Goal: Task Accomplishment & Management: Complete application form

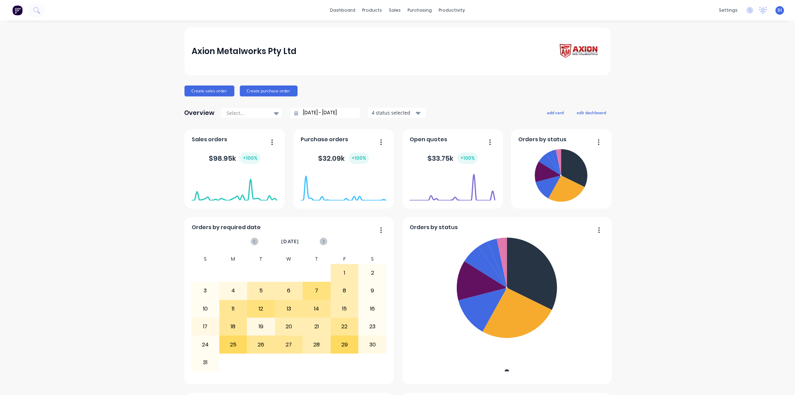
click at [118, 98] on div "Axion Metalworks Pty Ltd Create sales order Create purchase order Overview Sele…" at bounding box center [397, 381] width 795 height 708
click at [41, 10] on button at bounding box center [36, 10] width 17 height 14
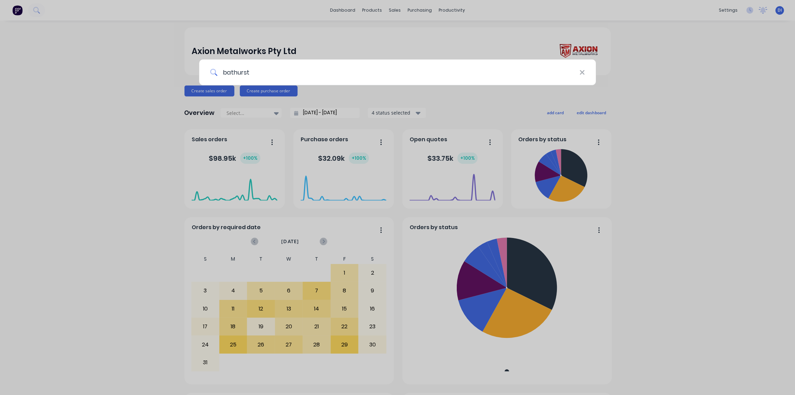
type input "bathurst"
click at [335, 71] on input "bathurst" at bounding box center [398, 72] width 362 height 26
click at [258, 69] on input "bathurst" at bounding box center [398, 72] width 362 height 26
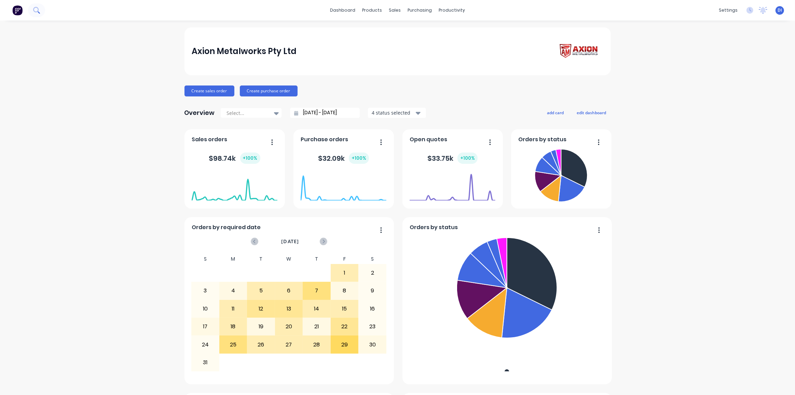
click at [35, 9] on icon at bounding box center [36, 10] width 6 height 6
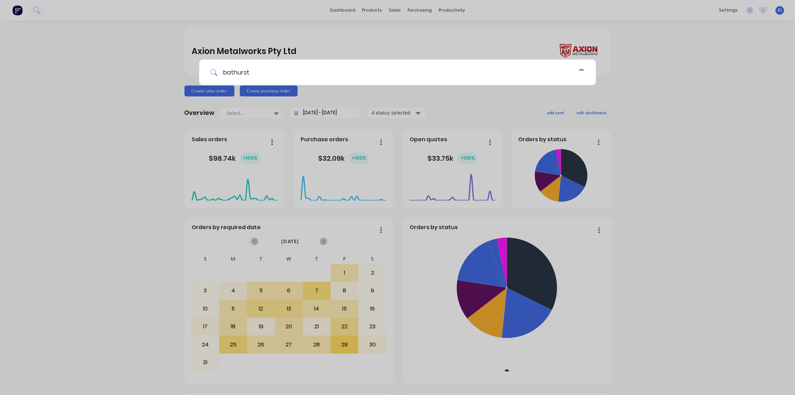
type input "bathurst"
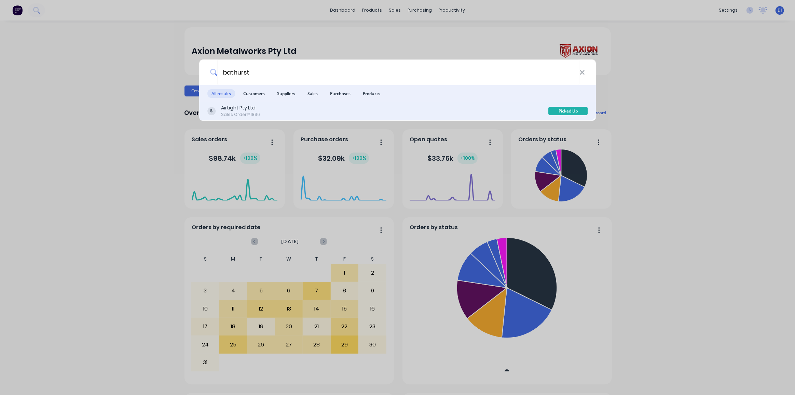
click at [269, 110] on div "Airtight Pty Ltd Sales Order #1896" at bounding box center [377, 110] width 341 height 13
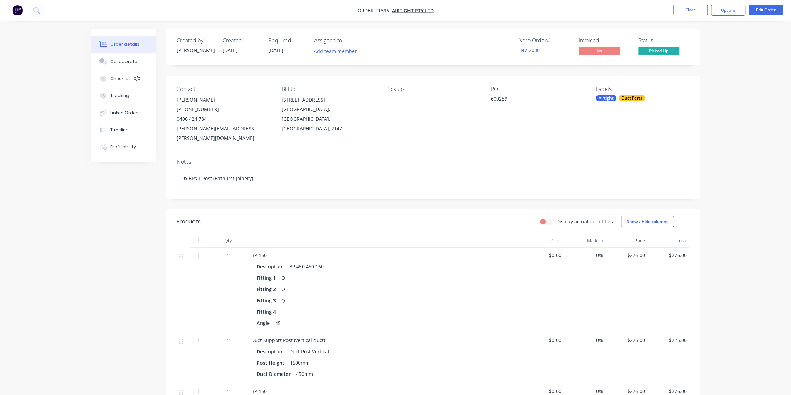
drag, startPoint x: 21, startPoint y: 46, endPoint x: 20, endPoint y: 36, distance: 10.3
click at [13, 6] on img "button" at bounding box center [17, 10] width 10 height 10
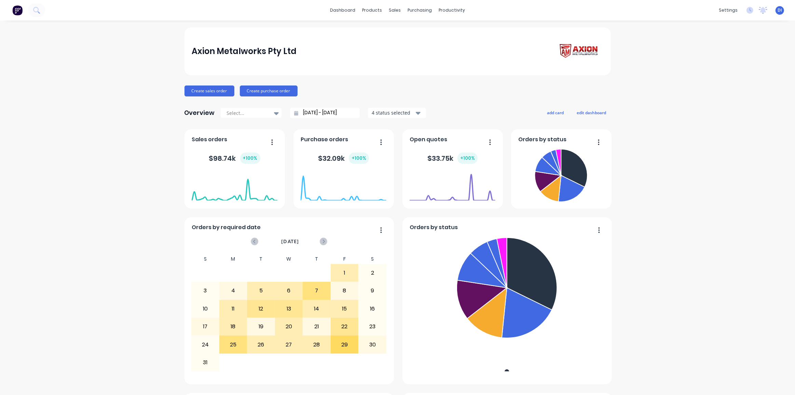
click at [27, 9] on div at bounding box center [22, 10] width 45 height 14
click at [34, 10] on icon at bounding box center [35, 9] width 5 height 5
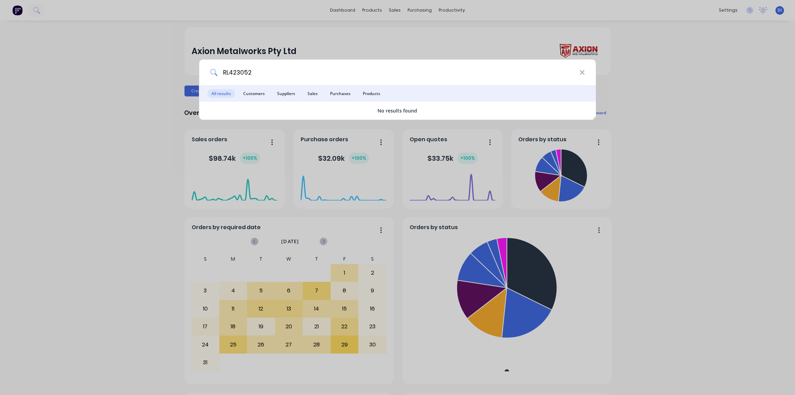
type input "RL423052"
click at [266, 73] on input "RL423052" at bounding box center [398, 72] width 362 height 26
click at [140, 137] on div "RL423052 All results Customers Suppliers Sales Purchases Products No results fo…" at bounding box center [397, 197] width 795 height 395
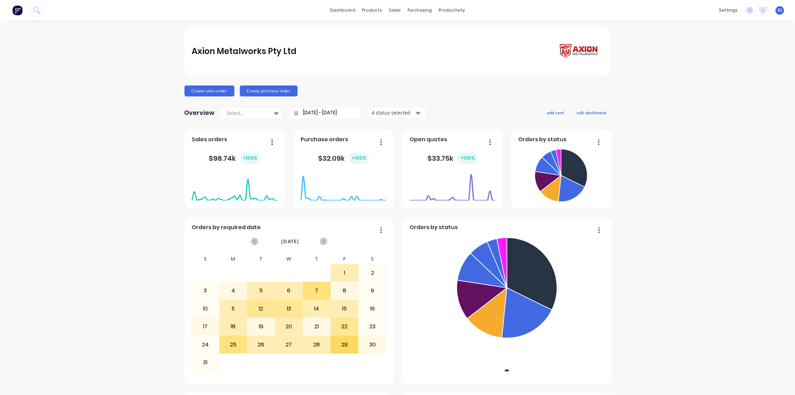
click at [654, 116] on div "Axion Metalworks Pty Ltd Create sales order Create purchase order Overview Sele…" at bounding box center [397, 381] width 795 height 708
click at [414, 42] on link "Customers" at bounding box center [428, 47] width 91 height 14
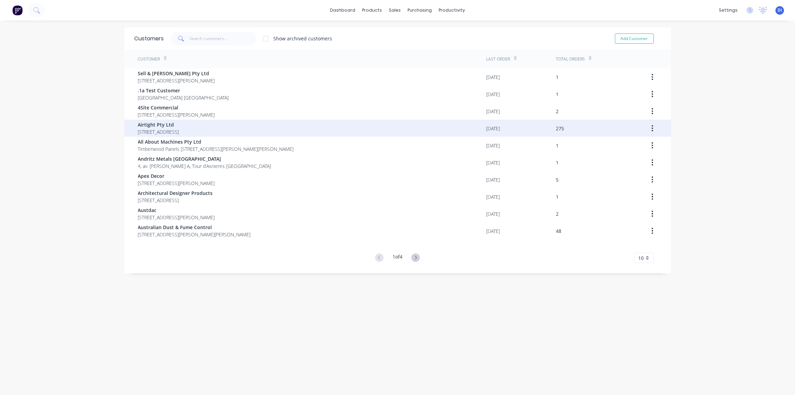
click at [179, 133] on span "[STREET_ADDRESS]" at bounding box center [158, 131] width 41 height 7
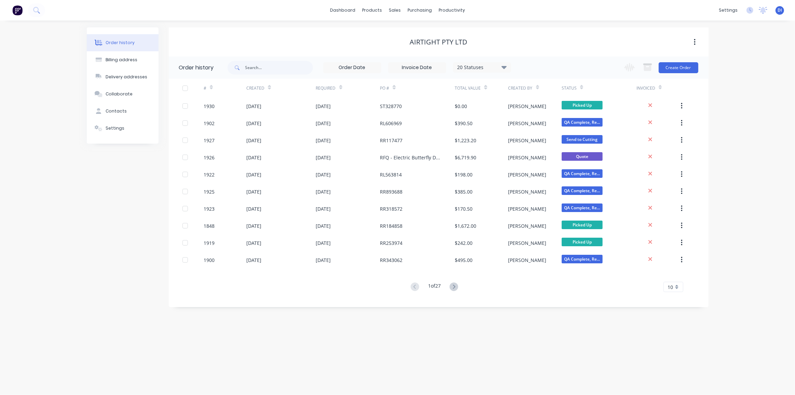
click at [722, 127] on div "Order history Billing address Delivery addresses Collaborate Contacts Settings …" at bounding box center [397, 208] width 795 height 374
click at [676, 68] on button "Create Order" at bounding box center [679, 67] width 40 height 11
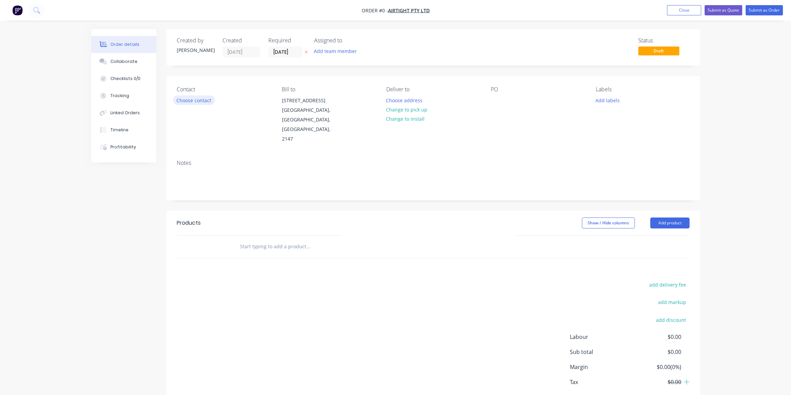
click at [193, 100] on button "Choose contact" at bounding box center [194, 99] width 42 height 9
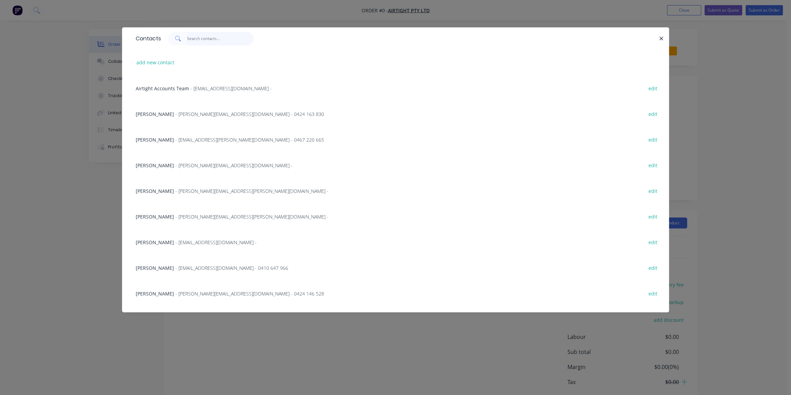
click at [196, 41] on input "text" at bounding box center [220, 39] width 67 height 14
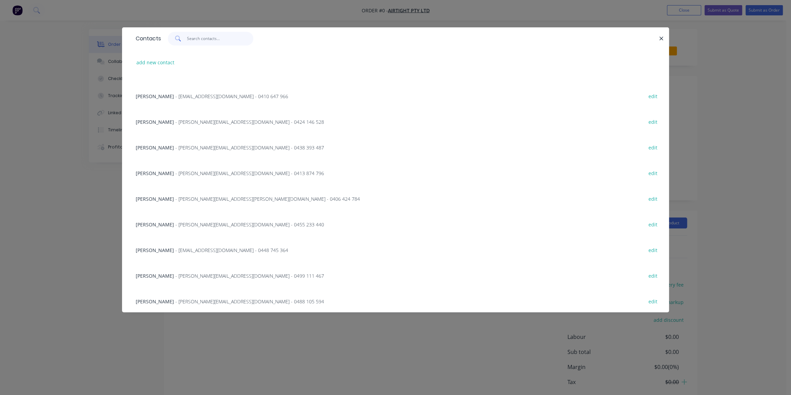
scroll to position [186, 0]
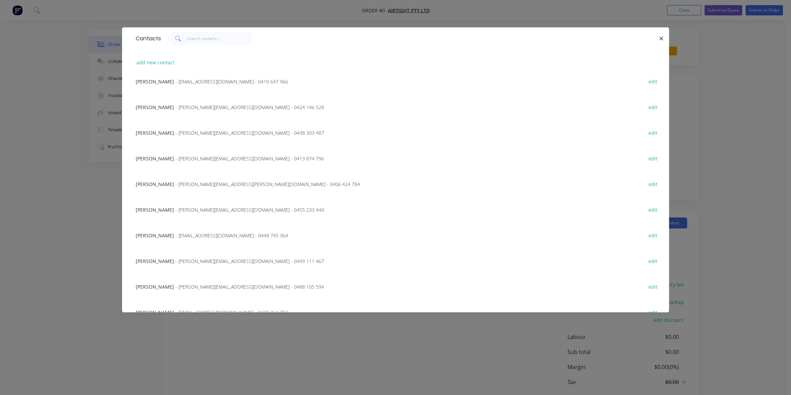
click at [184, 184] on span "- [PERSON_NAME][EMAIL_ADDRESS][PERSON_NAME][DOMAIN_NAME] - 0406 424 784" at bounding box center [267, 184] width 185 height 6
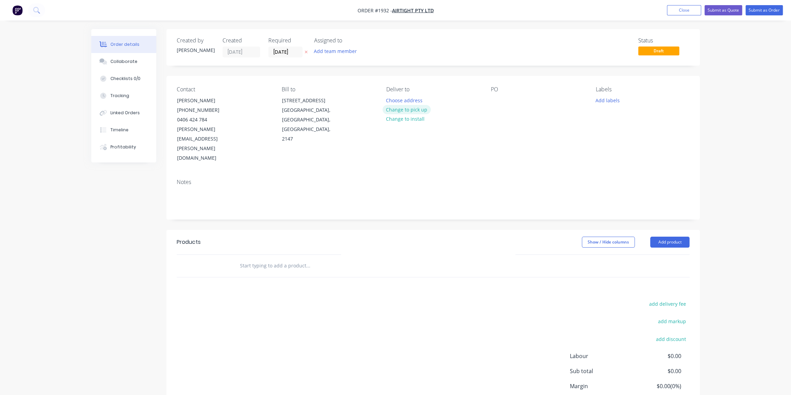
click at [400, 107] on button "Change to pick up" at bounding box center [406, 109] width 49 height 9
drag, startPoint x: 499, startPoint y: 94, endPoint x: 502, endPoint y: 105, distance: 11.3
click at [499, 95] on div "PO" at bounding box center [538, 124] width 94 height 77
click at [491, 97] on div at bounding box center [496, 100] width 11 height 10
paste div
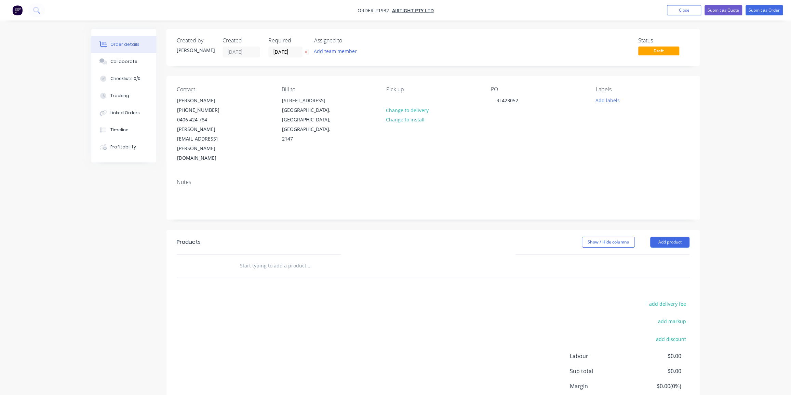
click at [556, 131] on div "PO RL423052" at bounding box center [538, 124] width 94 height 77
click at [600, 97] on button "Add labels" at bounding box center [607, 99] width 31 height 9
click at [627, 120] on input "text" at bounding box center [652, 120] width 71 height 14
click at [624, 160] on div "Airtight" at bounding box center [624, 162] width 21 height 8
click at [623, 118] on input "air" at bounding box center [652, 117] width 71 height 14
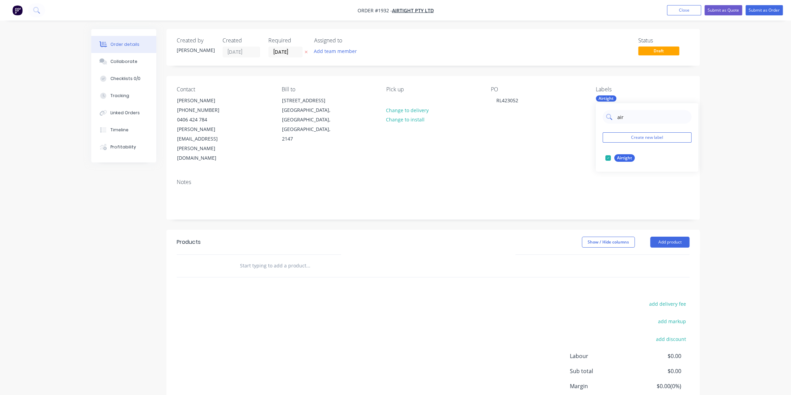
click at [623, 118] on input "air" at bounding box center [652, 117] width 71 height 14
type input "duct"
click at [616, 157] on div "Duct Parts" at bounding box center [627, 158] width 26 height 8
click at [742, 134] on div "Order details Collaborate Checklists 0/0 Tracking Linked Orders Timeline Profit…" at bounding box center [395, 225] width 791 height 451
drag, startPoint x: 723, startPoint y: 141, endPoint x: 674, endPoint y: 205, distance: 80.4
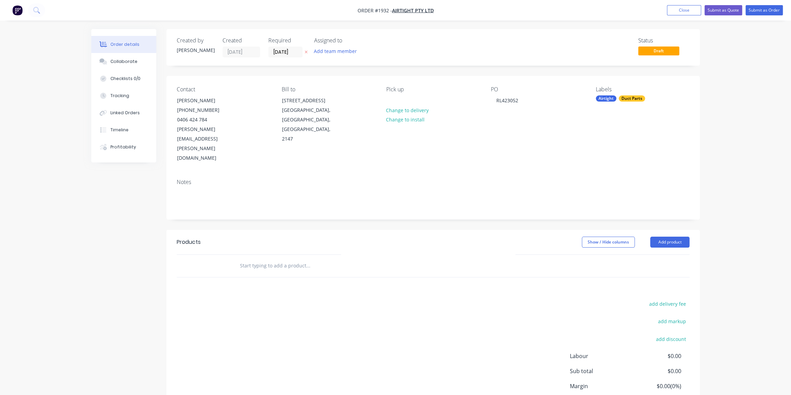
click at [723, 142] on div "Order details Collaborate Checklists 0/0 Tracking Linked Orders Timeline Profit…" at bounding box center [395, 225] width 791 height 451
click at [718, 203] on div "Order details Collaborate Checklists 0/0 Tracking Linked Orders Timeline Profit…" at bounding box center [395, 225] width 791 height 451
click at [345, 259] on input "text" at bounding box center [308, 266] width 137 height 14
click at [280, 259] on input "text" at bounding box center [308, 266] width 137 height 14
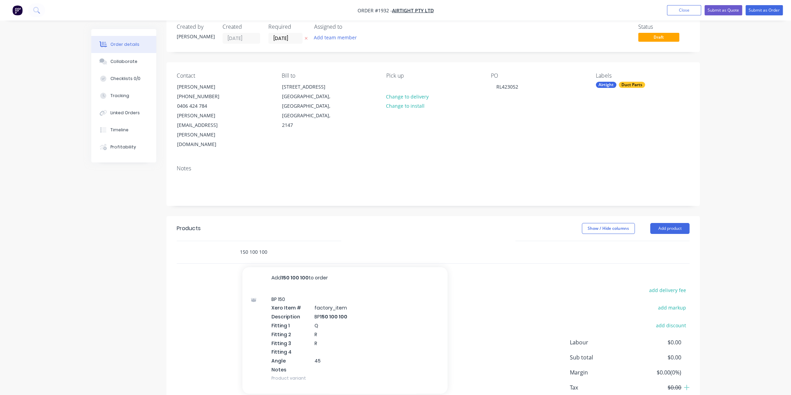
scroll to position [27, 0]
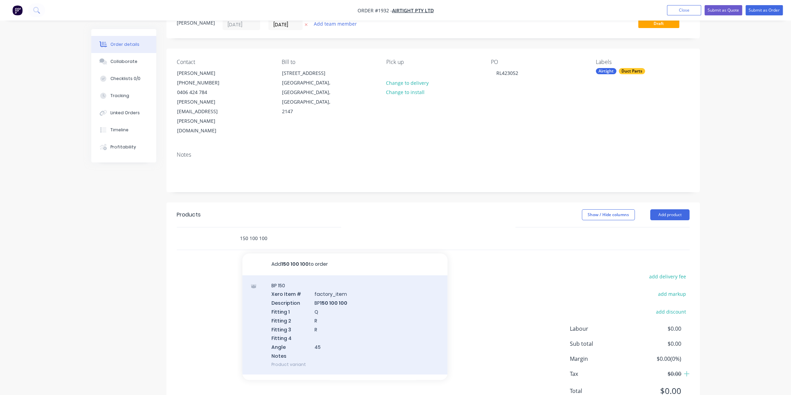
type input "150 100 100"
click at [355, 290] on div "Add 150 100 100 to order BP 150 Xero Item # factory_item Description BP 150 100…" at bounding box center [344, 316] width 205 height 126
click at [347, 284] on div "BP 140 Xero Item # factory_item Description BP 140 125 50 50 Fitting 1 Q Fittin…" at bounding box center [344, 324] width 205 height 99
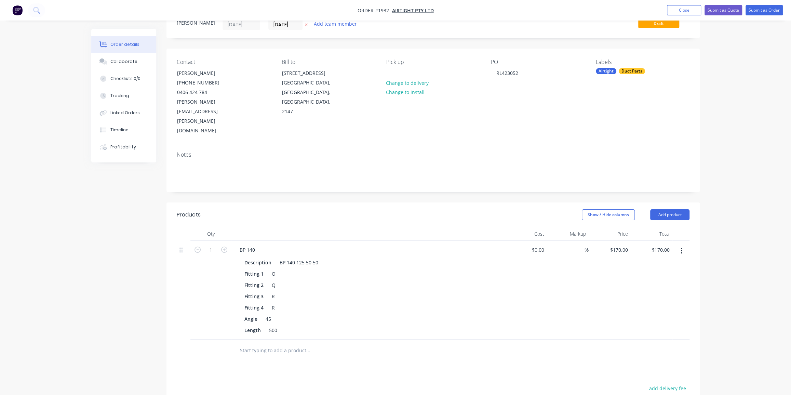
click at [681, 247] on icon "button" at bounding box center [681, 251] width 2 height 8
click at [651, 303] on button "Delete" at bounding box center [656, 310] width 65 height 14
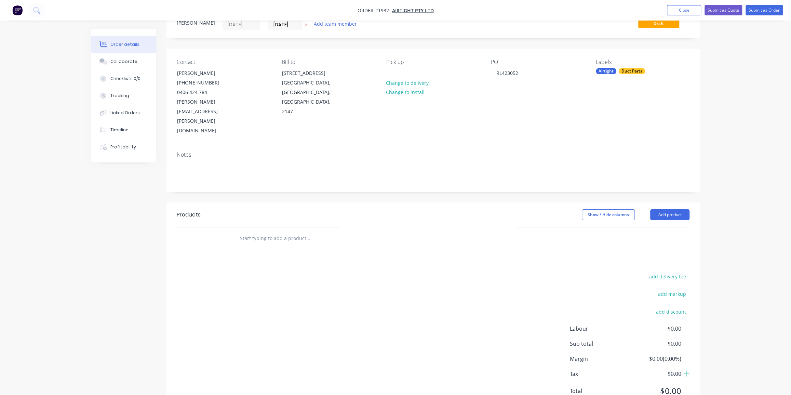
click at [707, 216] on div "Order details Collaborate Checklists 0/0 Tracking Linked Orders Timeline Profit…" at bounding box center [395, 198] width 791 height 451
click at [276, 231] on input "text" at bounding box center [308, 238] width 137 height 14
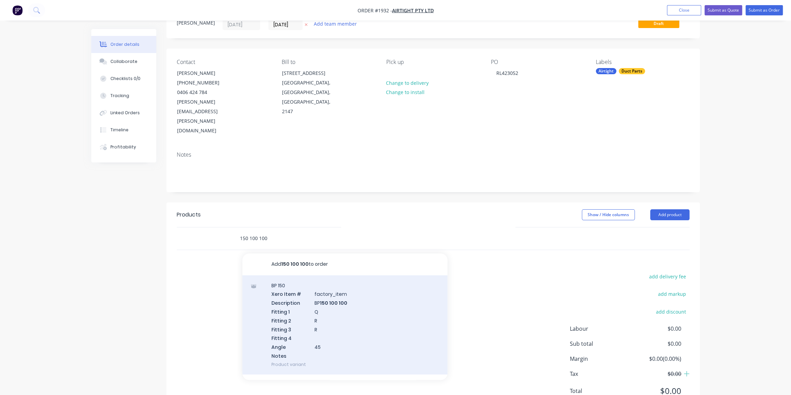
type input "150 100 100"
click at [351, 294] on div "BP 150 Xero Item # factory_item Description BP 150 100 100 Fitting 1 Q Fitting …" at bounding box center [344, 324] width 205 height 99
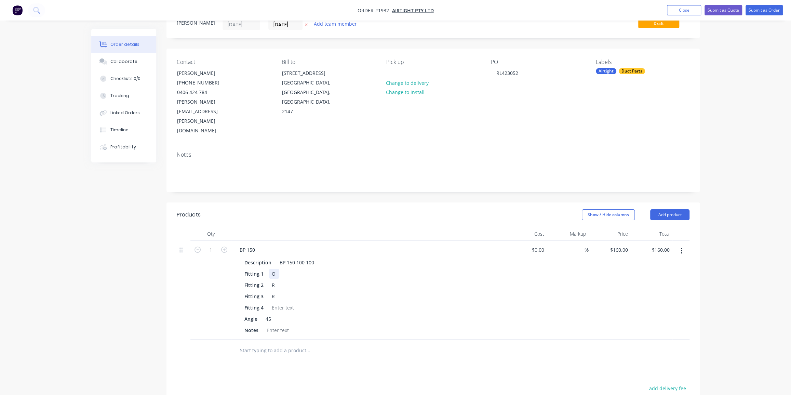
click at [273, 269] on div "Q" at bounding box center [274, 274] width 10 height 10
drag, startPoint x: 712, startPoint y: 215, endPoint x: 716, endPoint y: 210, distance: 6.8
click at [714, 214] on div "Order details Collaborate Checklists 0/0 Tracking Linked Orders Timeline Profit…" at bounding box center [395, 254] width 791 height 563
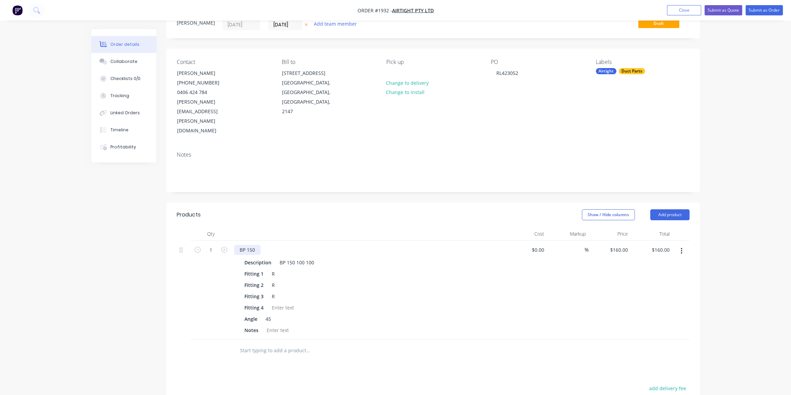
click at [241, 245] on div "BP 150" at bounding box center [247, 250] width 26 height 10
click at [281, 257] on div "BP 150 100 100" at bounding box center [297, 262] width 40 height 10
click at [283, 257] on div "BP 150 100 100" at bounding box center [297, 262] width 40 height 10
click at [436, 302] on div "Fitting 4" at bounding box center [367, 307] width 250 height 10
click at [275, 314] on div "Angle 45" at bounding box center [367, 319] width 250 height 10
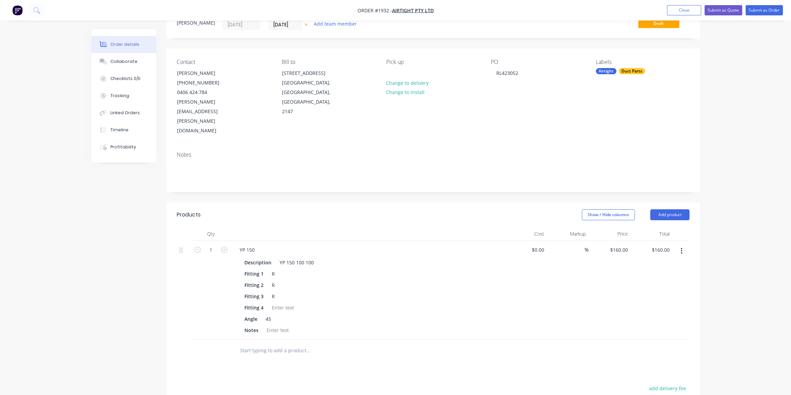
click at [275, 314] on div "Angle 45" at bounding box center [367, 319] width 250 height 10
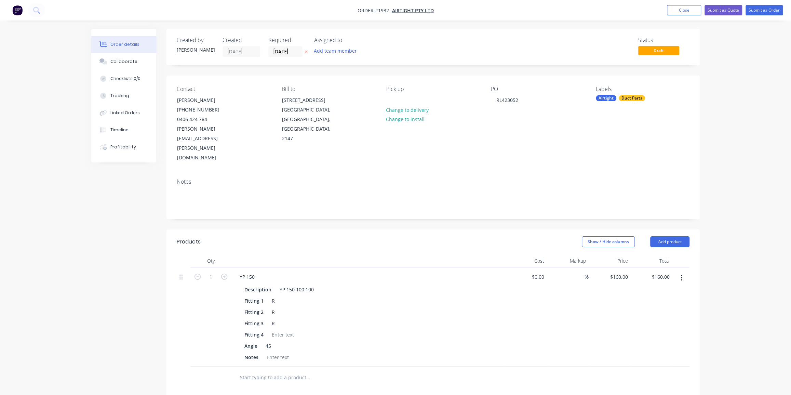
scroll to position [0, 0]
click at [270, 341] on div "45" at bounding box center [268, 346] width 11 height 10
drag, startPoint x: 269, startPoint y: 313, endPoint x: 267, endPoint y: 317, distance: 3.7
click at [267, 341] on div "45" at bounding box center [268, 346] width 11 height 10
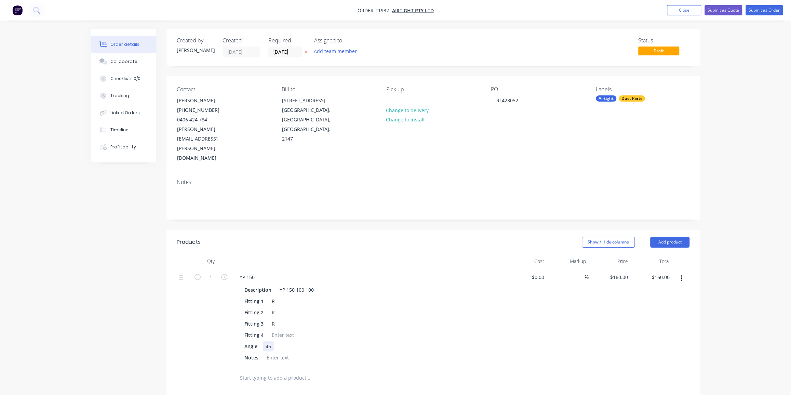
click at [267, 341] on div "45" at bounding box center [268, 346] width 11 height 10
click at [268, 341] on div "45" at bounding box center [268, 346] width 11 height 10
click at [729, 163] on div "Order details Collaborate Checklists 0/0 Tracking Linked Orders Timeline Profit…" at bounding box center [395, 281] width 791 height 563
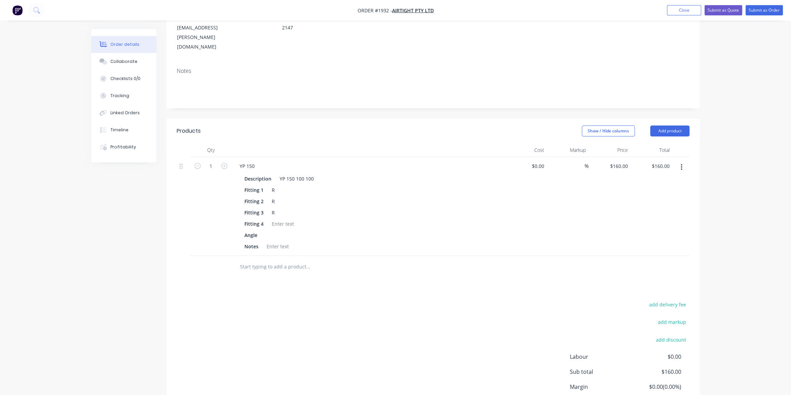
scroll to position [124, 0]
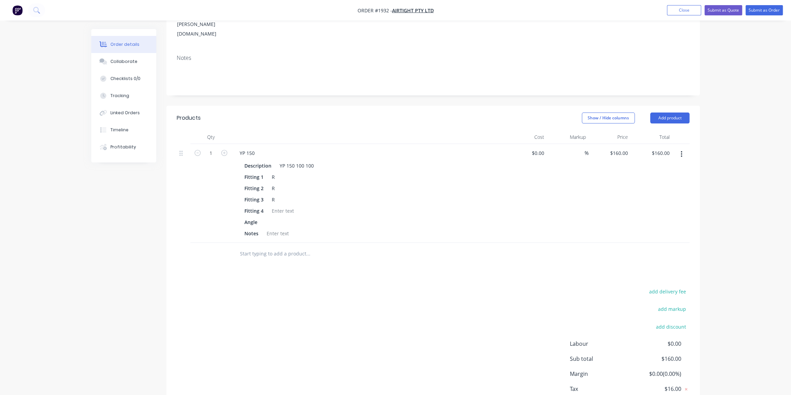
drag, startPoint x: 670, startPoint y: 88, endPoint x: 716, endPoint y: 167, distance: 91.9
click at [716, 167] on div "Order details Collaborate Checklists 0/0 Tracking Linked Orders Timeline Profit…" at bounding box center [395, 157] width 791 height 563
click at [675, 112] on button "Add product" at bounding box center [669, 117] width 39 height 11
drag, startPoint x: 650, startPoint y: 107, endPoint x: 738, endPoint y: 111, distance: 88.0
click at [751, 112] on div "Order details Collaborate Checklists 0/0 Tracking Linked Orders Timeline Profit…" at bounding box center [395, 157] width 791 height 563
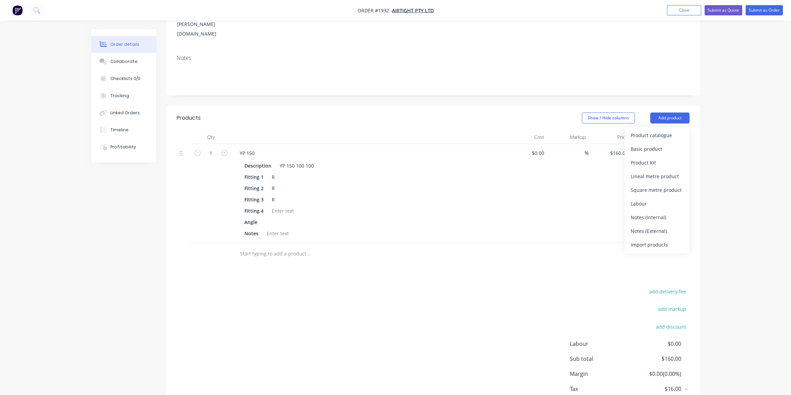
click at [738, 111] on div "Order details Collaborate Checklists 0/0 Tracking Linked Orders Timeline Profit…" at bounding box center [395, 157] width 791 height 563
click at [735, 137] on div "Order details Collaborate Checklists 0/0 Tracking Linked Orders Timeline Profit…" at bounding box center [395, 157] width 791 height 563
click at [719, 164] on div "Order details Collaborate Checklists 0/0 Tracking Linked Orders Timeline Profit…" at bounding box center [395, 157] width 791 height 563
click at [621, 148] on input "160" at bounding box center [619, 153] width 21 height 10
click at [621, 148] on input "160" at bounding box center [625, 153] width 12 height 10
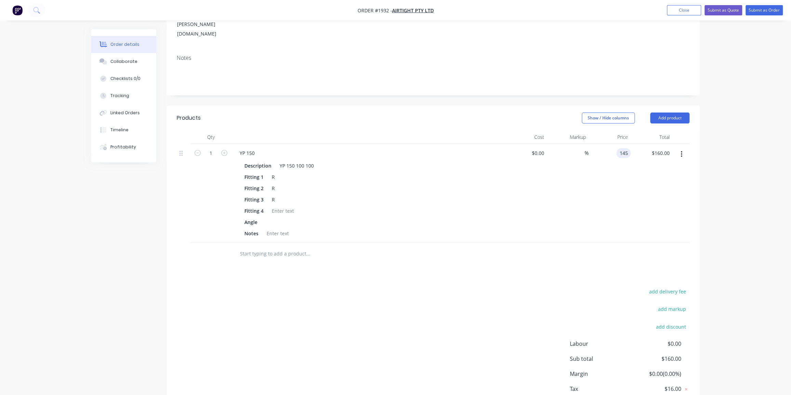
type input "$145.00"
click at [715, 120] on div "Order details Collaborate Checklists 0/0 Tracking Linked Orders Timeline Profit…" at bounding box center [395, 157] width 791 height 563
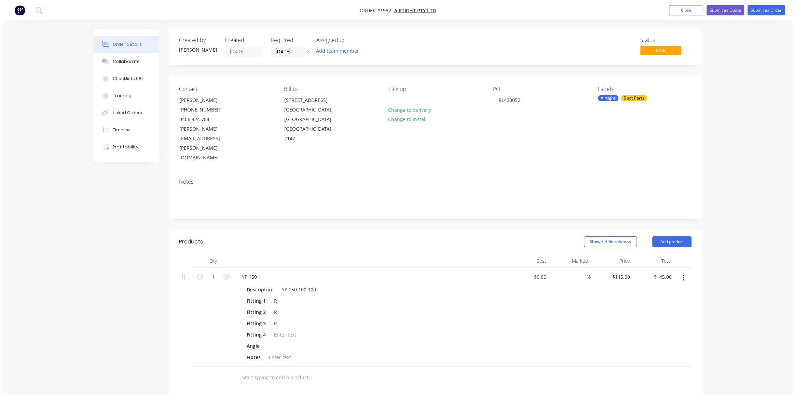
scroll to position [0, 0]
click at [752, 86] on div "Order details Collaborate Checklists 0/0 Tracking Linked Orders Timeline Profit…" at bounding box center [395, 281] width 791 height 563
click at [119, 64] on div "Collaborate" at bounding box center [123, 61] width 27 height 6
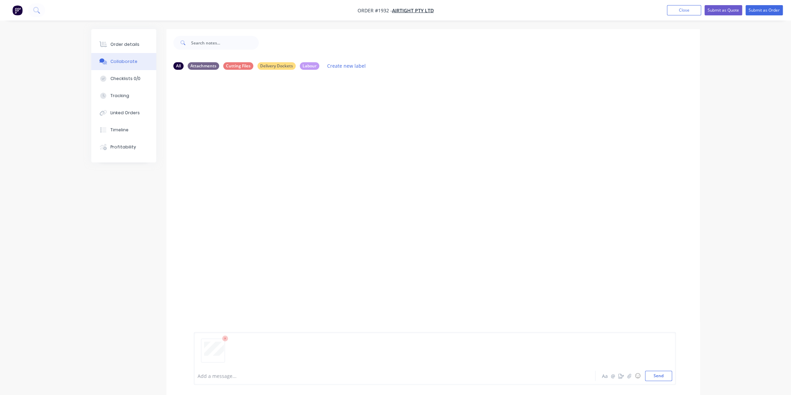
drag, startPoint x: 650, startPoint y: 380, endPoint x: 673, endPoint y: 362, distance: 29.0
click at [651, 379] on button "Send" at bounding box center [658, 375] width 27 height 10
drag, startPoint x: 126, startPoint y: 46, endPoint x: 134, endPoint y: 45, distance: 7.2
click at [127, 46] on div "Order details" at bounding box center [124, 44] width 29 height 6
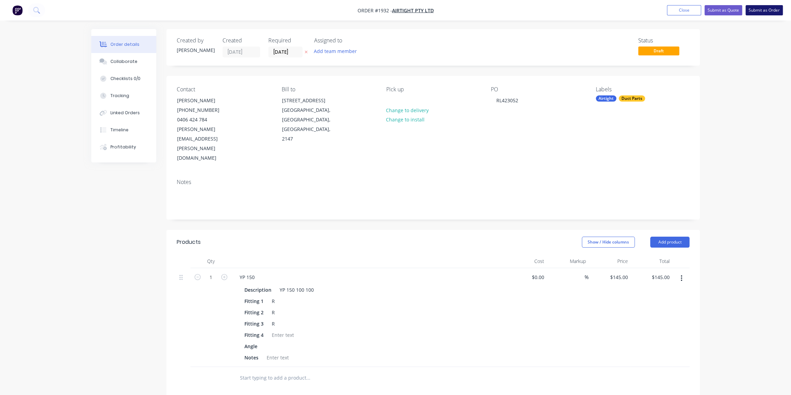
click at [755, 9] on button "Submit as Order" at bounding box center [763, 10] width 37 height 10
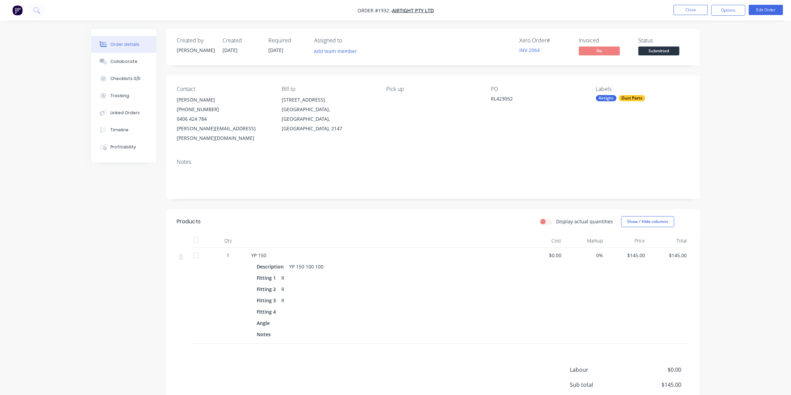
drag, startPoint x: 733, startPoint y: 13, endPoint x: 735, endPoint y: 17, distance: 5.2
click at [733, 14] on button "Options" at bounding box center [728, 10] width 34 height 11
click at [689, 89] on button "Delivery Docket" at bounding box center [707, 96] width 75 height 14
click at [696, 65] on div "Without pricing" at bounding box center [707, 69] width 63 height 10
click at [611, 12] on nav "Order #1932 - Airtight Pty Ltd Close Options EMAIL / PRINT Invoice Partial Invo…" at bounding box center [395, 10] width 791 height 21
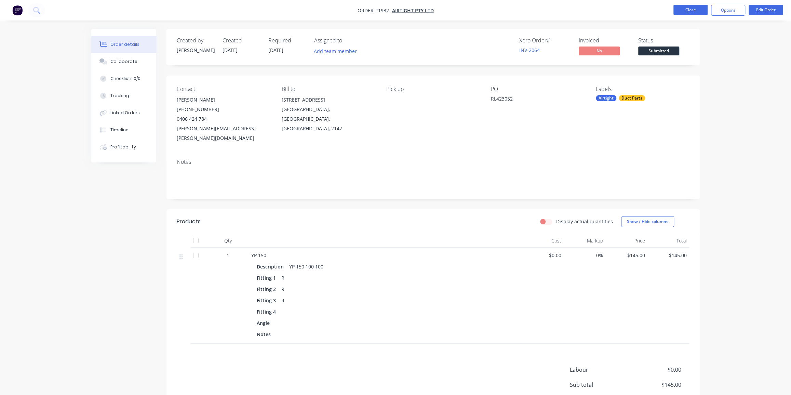
click at [687, 14] on button "Close" at bounding box center [690, 10] width 34 height 10
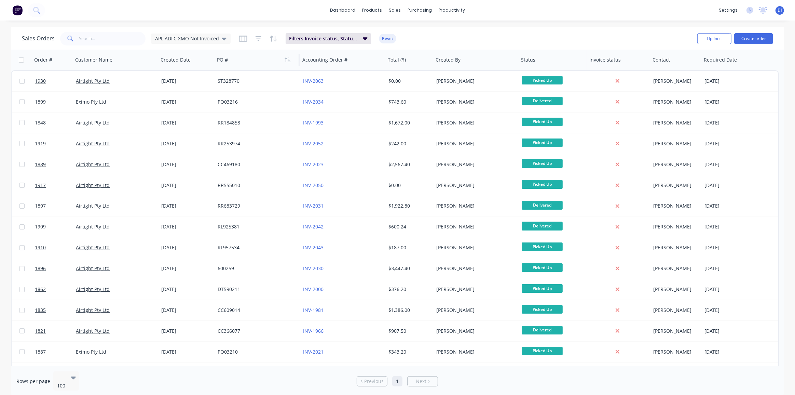
scroll to position [31, 0]
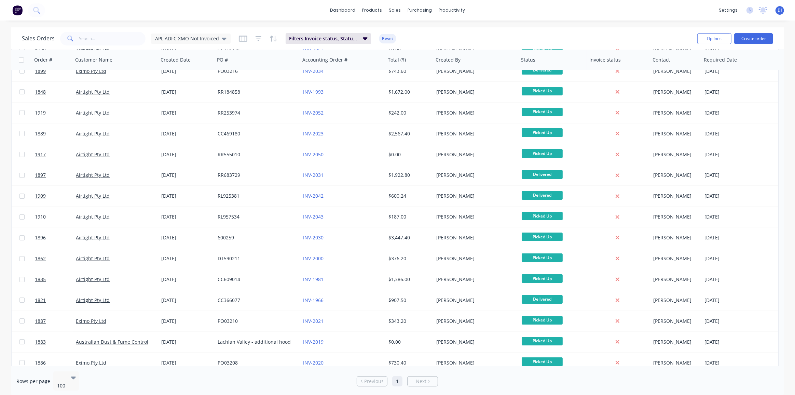
click at [20, 11] on img at bounding box center [17, 10] width 10 height 10
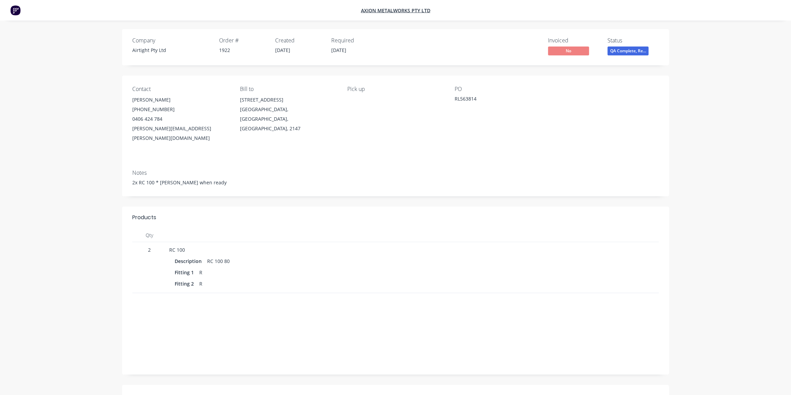
click at [19, 11] on img at bounding box center [15, 10] width 10 height 10
click at [15, 10] on img at bounding box center [15, 10] width 10 height 10
